Goal: Task Accomplishment & Management: Complete application form

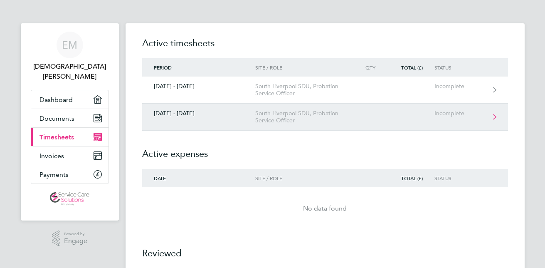
click at [497, 116] on link "[DATE] - [DATE] [GEOGRAPHIC_DATA], Probation Service Officer Incomplete" at bounding box center [325, 116] width 366 height 27
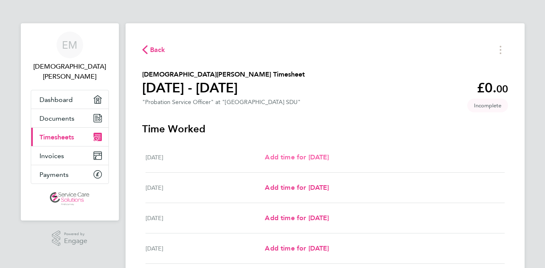
click at [312, 160] on span "Add time for [DATE]" at bounding box center [297, 157] width 64 height 8
select select "30"
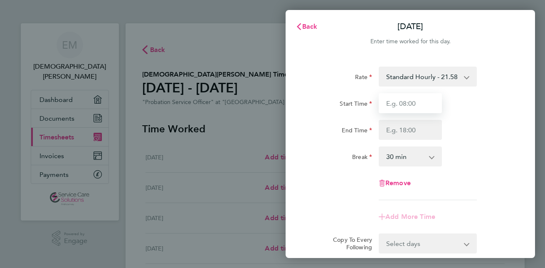
click at [425, 103] on input "Start Time" at bounding box center [410, 103] width 63 height 20
type input "09:00"
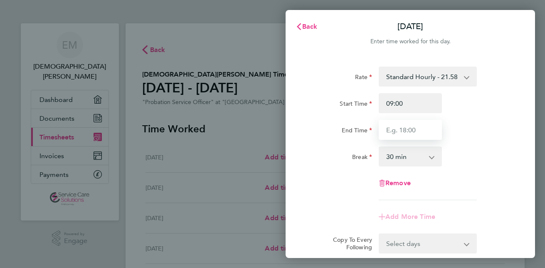
type input "17:00"
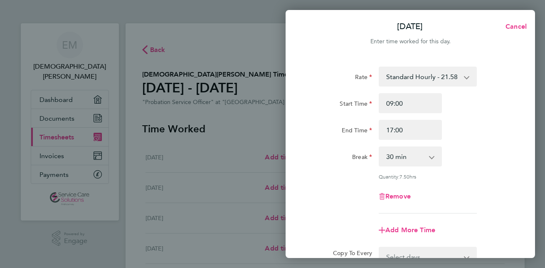
click at [491, 166] on div "Rate Standard Hourly - 21.58 Start Time 09:00 End Time 17:00 Break 0 min 15 min…" at bounding box center [410, 139] width 203 height 147
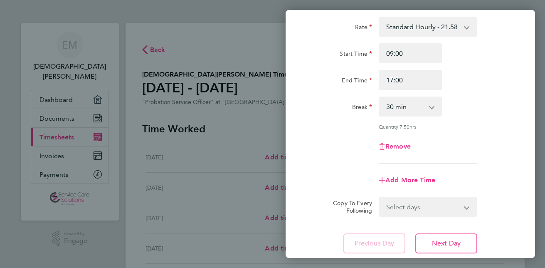
scroll to position [66, 0]
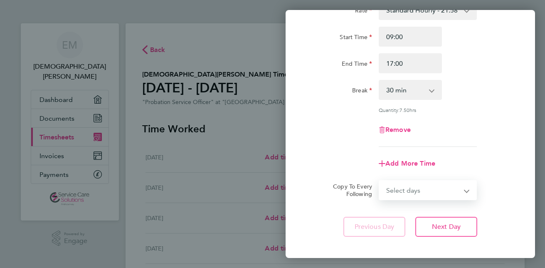
click at [466, 191] on select "Select days Day Weekday (Mon-Fri) Weekend (Sat-Sun) [DATE] [DATE] [DATE] [DATE]…" at bounding box center [422, 190] width 87 height 18
select select "WEEKDAY"
click at [379, 181] on select "Select days Day Weekday (Mon-Fri) Weekend (Sat-Sun) [DATE] [DATE] [DATE] [DATE]…" at bounding box center [422, 190] width 87 height 18
select select "[DATE]"
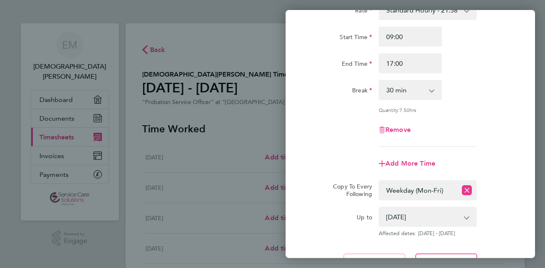
click at [511, 180] on div "Copy To Every Following Select days Day Weekday (Mon-Fri) Weekend (Sat-Sun) [DA…" at bounding box center [409, 190] width 209 height 20
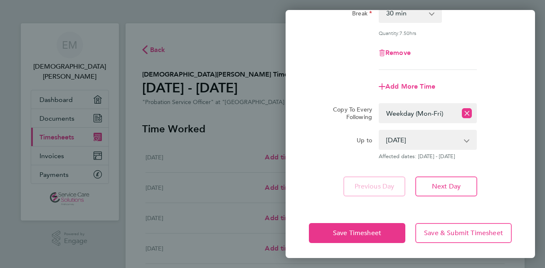
scroll to position [144, 0]
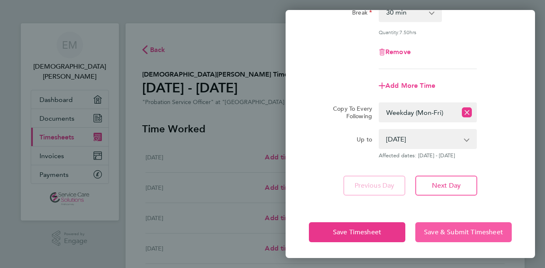
click at [476, 236] on button "Save & Submit Timesheet" at bounding box center [463, 232] width 96 height 20
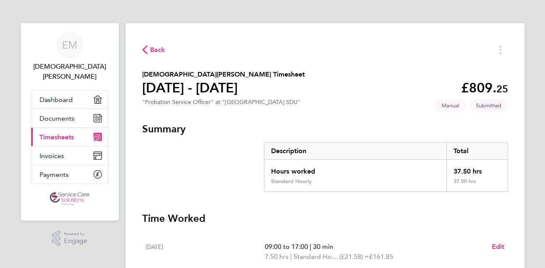
click at [521, 215] on div "Back [PERSON_NAME] Timesheet [DATE] - [DATE] £809. 25 "Probation Service Office…" at bounding box center [324, 268] width 399 height 490
